Goal: Transaction & Acquisition: Purchase product/service

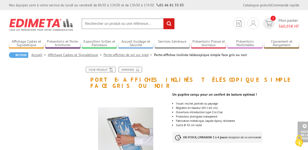
scroll to position [448, 0]
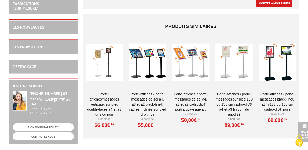
click at [139, 50] on div at bounding box center [147, 62] width 37 height 51
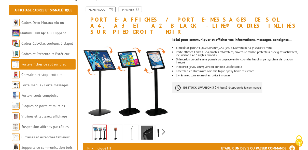
scroll to position [81, 0]
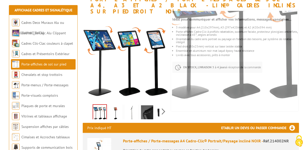
click at [116, 106] on img at bounding box center [115, 114] width 12 height 16
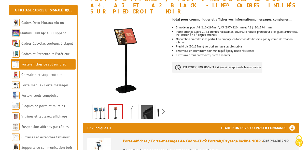
click at [128, 106] on img at bounding box center [131, 114] width 12 height 16
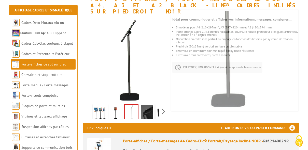
click at [146, 107] on img at bounding box center [147, 114] width 12 height 16
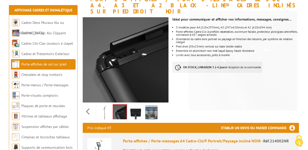
click at [161, 106] on div "Previous Next" at bounding box center [126, 112] width 86 height 18
click at [138, 107] on img at bounding box center [136, 114] width 12 height 16
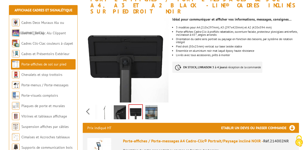
click at [150, 108] on img at bounding box center [151, 114] width 12 height 16
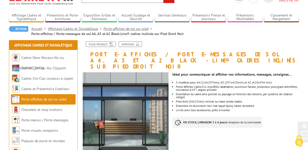
scroll to position [20, 0]
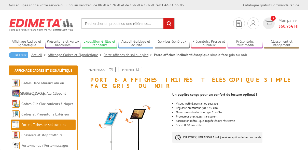
scroll to position [448, 0]
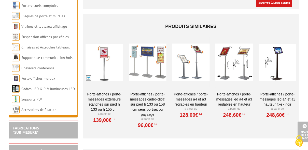
click at [242, 69] on div at bounding box center [233, 62] width 37 height 51
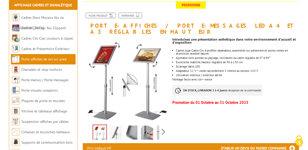
scroll to position [81, 0]
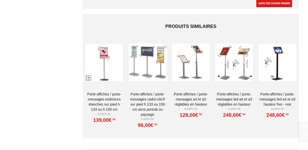
scroll to position [448, 0]
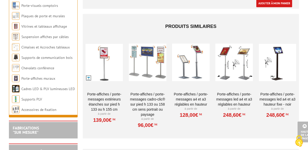
click at [196, 67] on div at bounding box center [190, 62] width 37 height 51
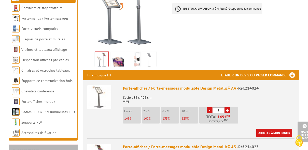
scroll to position [102, 0]
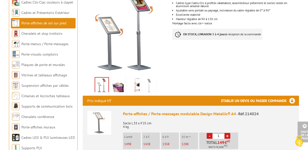
click at [139, 79] on img at bounding box center [133, 86] width 12 height 16
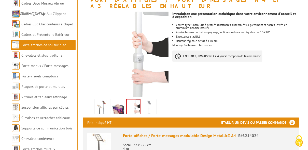
scroll to position [81, 0]
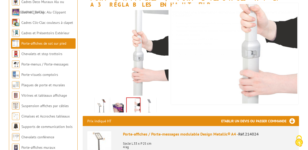
click at [151, 99] on img at bounding box center [149, 107] width 12 height 16
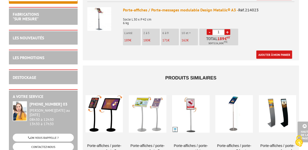
scroll to position [305, 0]
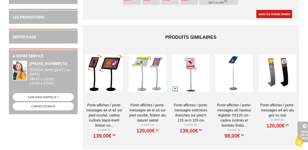
click at [190, 80] on div at bounding box center [190, 73] width 37 height 51
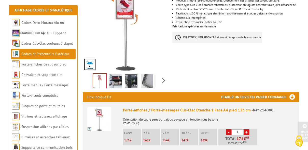
scroll to position [122, 0]
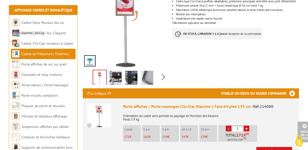
click at [116, 71] on img at bounding box center [115, 79] width 12 height 16
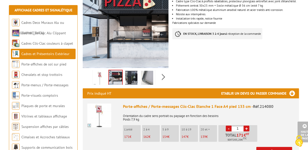
click at [129, 71] on img at bounding box center [131, 79] width 12 height 16
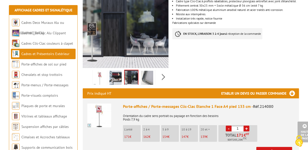
click at [146, 71] on img at bounding box center [147, 79] width 12 height 16
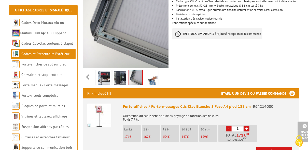
click at [161, 68] on div "Previous Next" at bounding box center [126, 77] width 86 height 18
click at [88, 68] on div "Previous Next" at bounding box center [126, 77] width 86 height 18
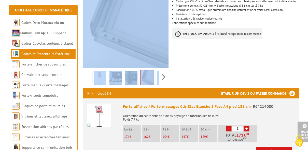
click at [88, 68] on div "Previous Next" at bounding box center [126, 77] width 86 height 18
drag, startPoint x: 88, startPoint y: 63, endPoint x: 95, endPoint y: 63, distance: 6.9
click at [95, 71] on img at bounding box center [100, 79] width 12 height 16
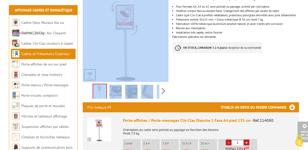
scroll to position [102, 0]
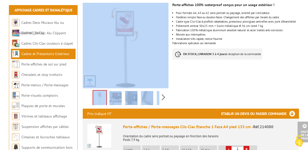
click at [116, 91] on img at bounding box center [115, 99] width 12 height 16
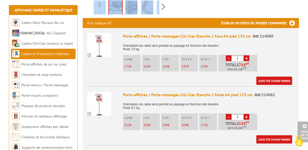
scroll to position [183, 0]
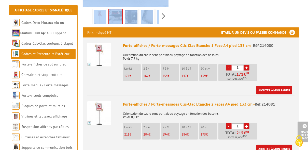
click at [99, 102] on img at bounding box center [99, 114] width 24 height 24
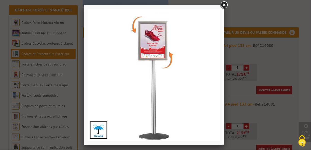
click at [225, 6] on link at bounding box center [223, 5] width 9 height 9
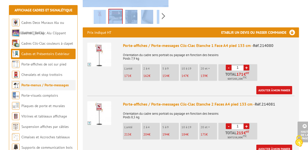
click at [36, 87] on link "Porte-menus / Porte-messages" at bounding box center [44, 85] width 47 height 5
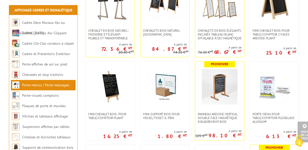
scroll to position [244, 0]
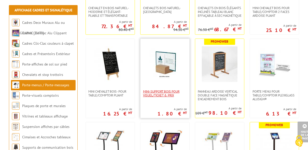
click at [162, 94] on span "Mini-support bois pour visuel/ticket & prix" at bounding box center [165, 94] width 44 height 8
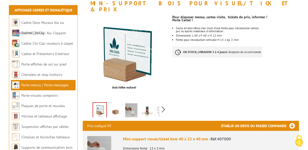
scroll to position [81, 0]
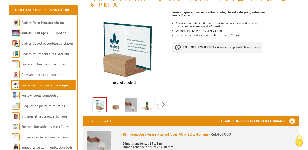
click at [116, 104] on img at bounding box center [115, 107] width 12 height 16
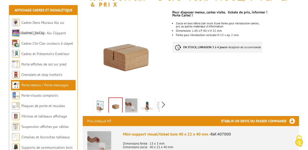
click at [132, 100] on img at bounding box center [131, 107] width 12 height 16
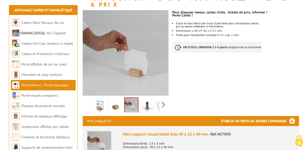
click at [151, 102] on img at bounding box center [147, 107] width 12 height 16
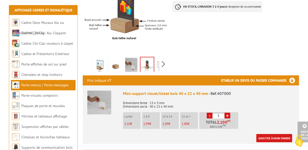
scroll to position [143, 0]
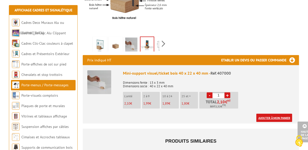
click at [277, 114] on link "Ajouter à mon panier" at bounding box center [274, 118] width 36 height 8
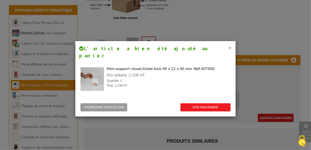
click at [229, 49] on button "×" at bounding box center [230, 48] width 4 height 7
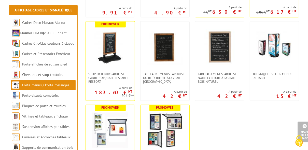
scroll to position [774, 0]
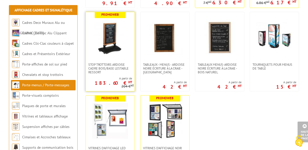
click at [116, 47] on img at bounding box center [110, 38] width 36 height 36
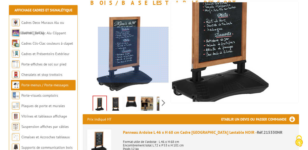
scroll to position [102, 0]
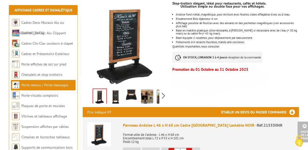
click at [113, 92] on img at bounding box center [115, 98] width 12 height 16
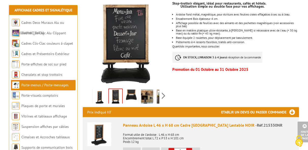
click at [126, 92] on img at bounding box center [131, 98] width 12 height 16
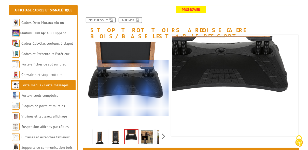
scroll to position [81, 0]
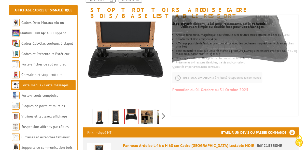
click at [147, 110] on img at bounding box center [147, 118] width 12 height 16
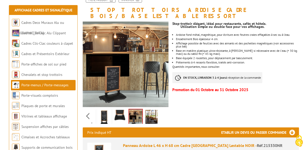
click at [165, 109] on div "Previous Next" at bounding box center [126, 116] width 86 height 18
click at [150, 112] on img at bounding box center [151, 118] width 12 height 16
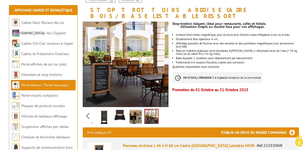
click at [138, 112] on img at bounding box center [136, 118] width 12 height 16
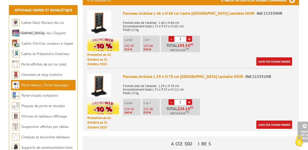
scroll to position [224, 0]
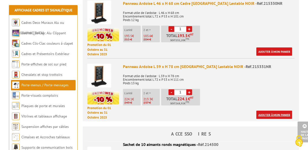
click at [266, 111] on link "Ajouter à mon panier" at bounding box center [274, 115] width 36 height 8
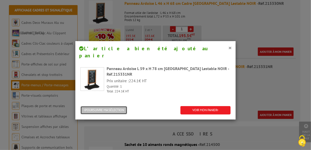
click at [120, 106] on button "POURSUIVRE MA SÉLECTION" at bounding box center [103, 110] width 47 height 8
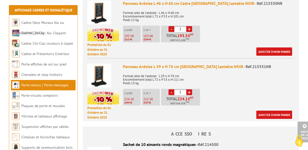
click at [104, 76] on img at bounding box center [99, 76] width 24 height 24
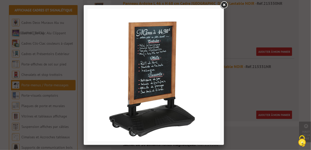
click at [224, 5] on link at bounding box center [223, 5] width 9 height 9
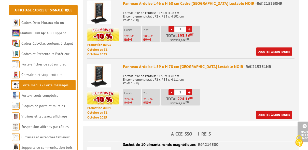
click at [201, 64] on div "Panneau Ardoise L 59 x H 78 cm Cadre Bois sur Base Lestable NOIR - Réf.215331NR" at bounding box center [209, 67] width 172 height 6
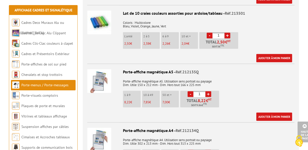
scroll to position [713, 0]
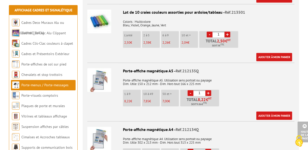
click at [99, 139] on img at bounding box center [99, 139] width 24 height 24
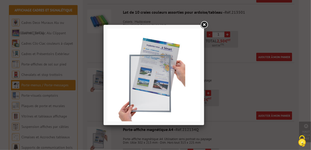
click at [156, 80] on img at bounding box center [153, 75] width 93 height 93
click at [202, 24] on link at bounding box center [204, 24] width 9 height 9
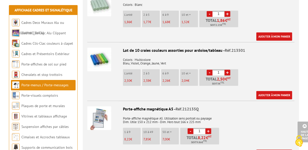
scroll to position [672, 0]
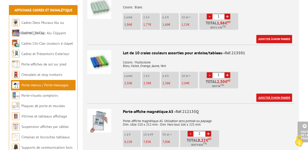
click at [269, 94] on link "Ajouter à mon panier" at bounding box center [274, 98] width 36 height 8
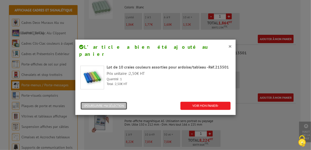
click at [119, 102] on button "POURSUIVRE MA SÉLECTION" at bounding box center [103, 106] width 47 height 8
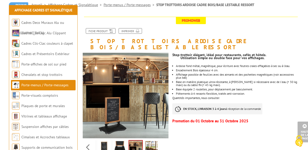
scroll to position [0, 0]
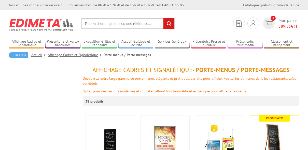
scroll to position [774, 0]
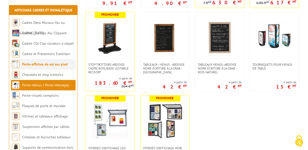
click at [24, 65] on link "Porte-affiches de sol sur pied" at bounding box center [45, 64] width 46 height 5
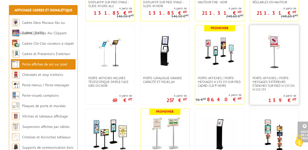
scroll to position [285, 0]
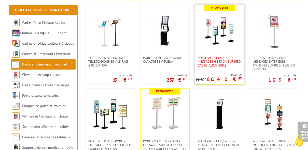
click at [223, 59] on span "Porte-affiches / Porte-messages H.133 cm sur pied Cadro-Clic® NOIRS" at bounding box center [220, 61] width 44 height 11
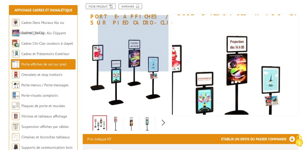
scroll to position [102, 0]
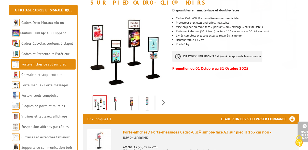
click at [116, 97] on img at bounding box center [115, 105] width 12 height 16
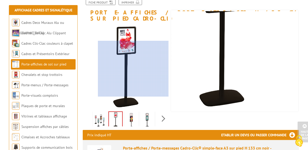
scroll to position [81, 0]
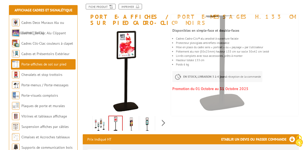
click at [132, 117] on img at bounding box center [131, 125] width 12 height 16
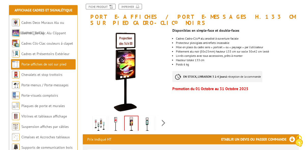
click at [143, 117] on img at bounding box center [147, 125] width 12 height 16
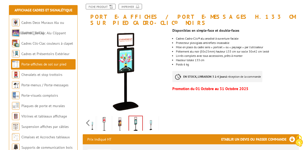
click at [161, 114] on div "Previous Next" at bounding box center [126, 123] width 86 height 18
click at [154, 117] on img at bounding box center [151, 125] width 12 height 16
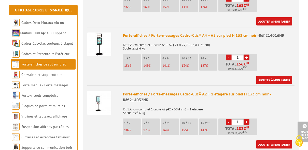
scroll to position [428, 0]
